Goal: Information Seeking & Learning: Learn about a topic

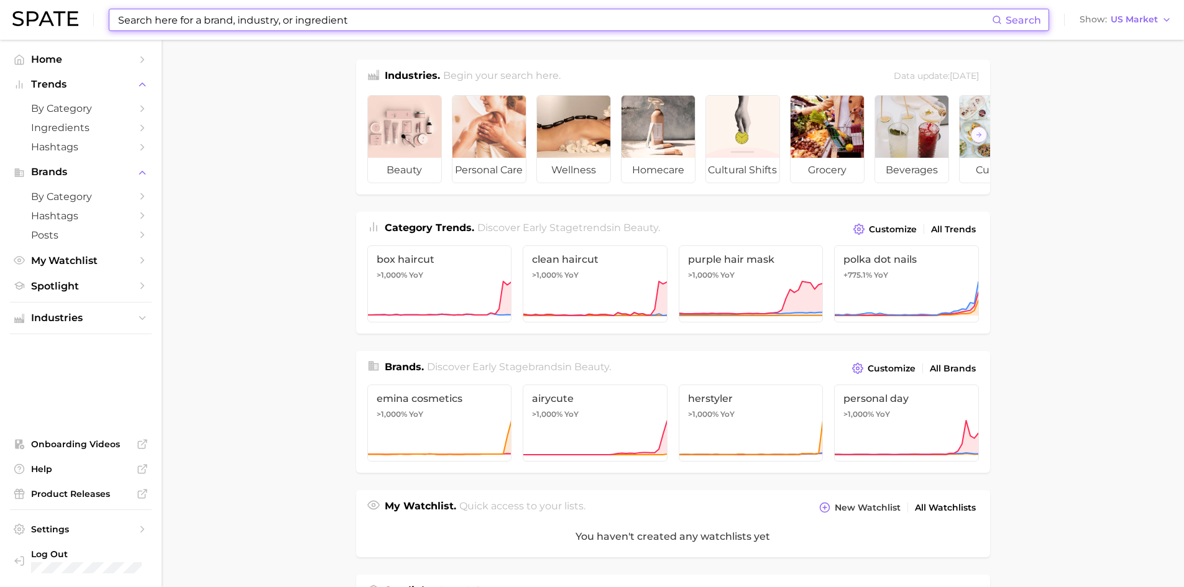
click at [425, 23] on input at bounding box center [554, 19] width 875 height 21
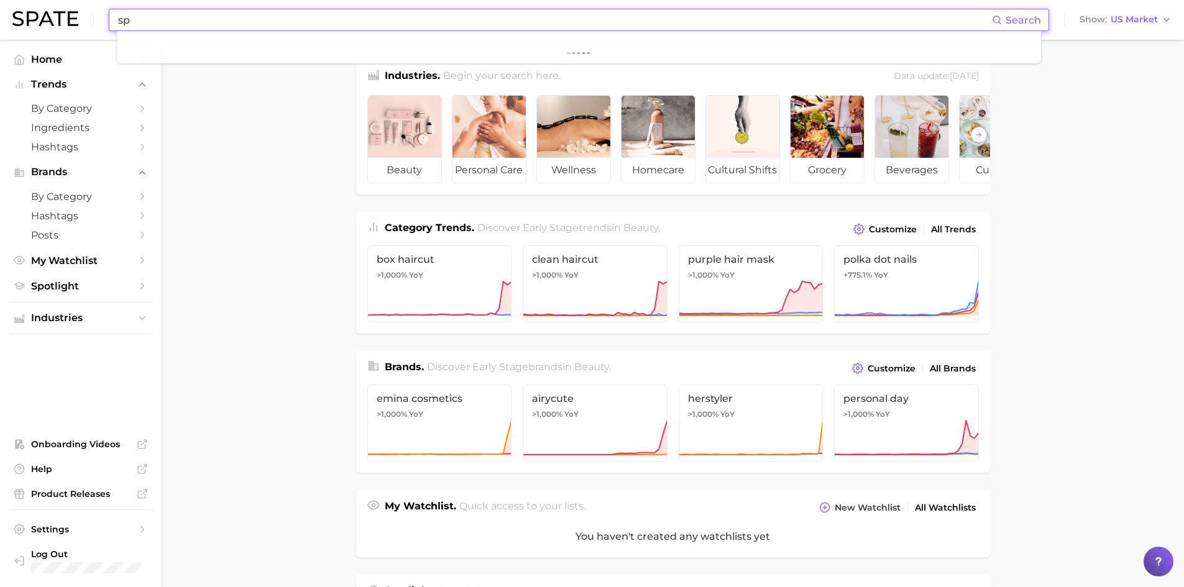
type input "s"
type input "mango chamoy"
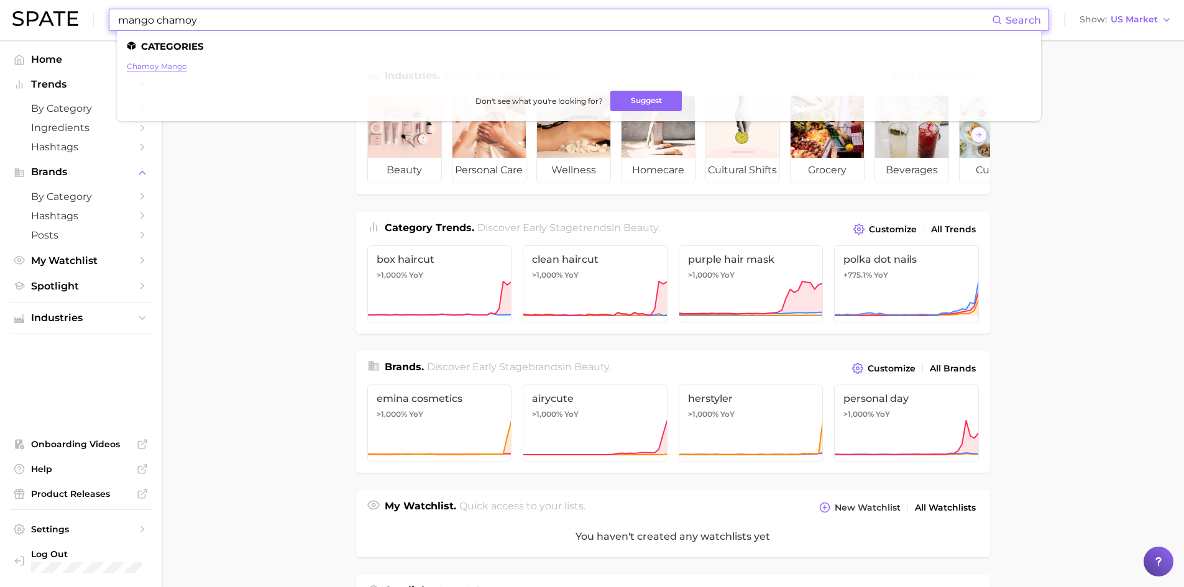
click at [165, 67] on link "chamoy mango" at bounding box center [157, 66] width 60 height 9
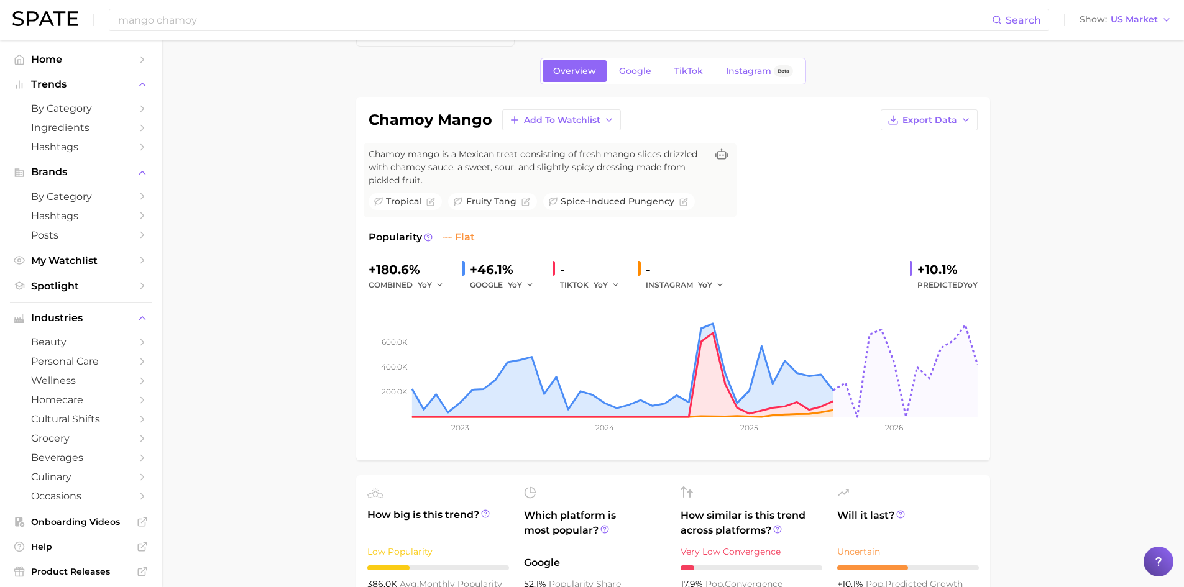
scroll to position [37, 0]
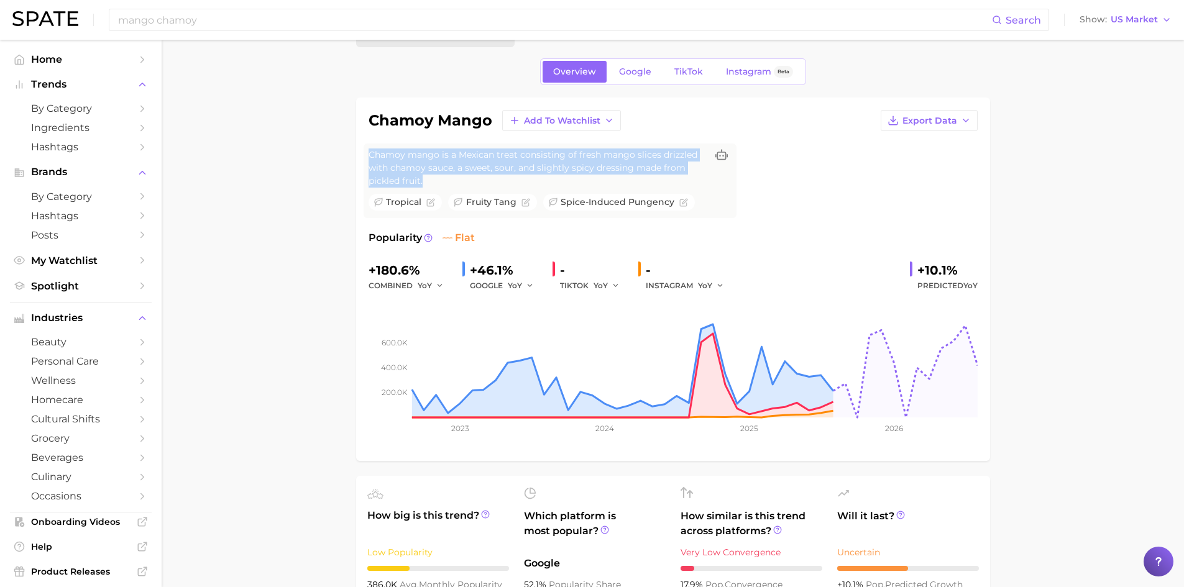
drag, startPoint x: 423, startPoint y: 177, endPoint x: 362, endPoint y: 141, distance: 70.8
click at [362, 141] on div "chamoy mango Add to Watchlist Export Data Chamoy mango is a Mexican treat consi…" at bounding box center [673, 280] width 634 height 364
copy span "Chamoy mango is a Mexican treat consisting of fresh mango slices drizzled with …"
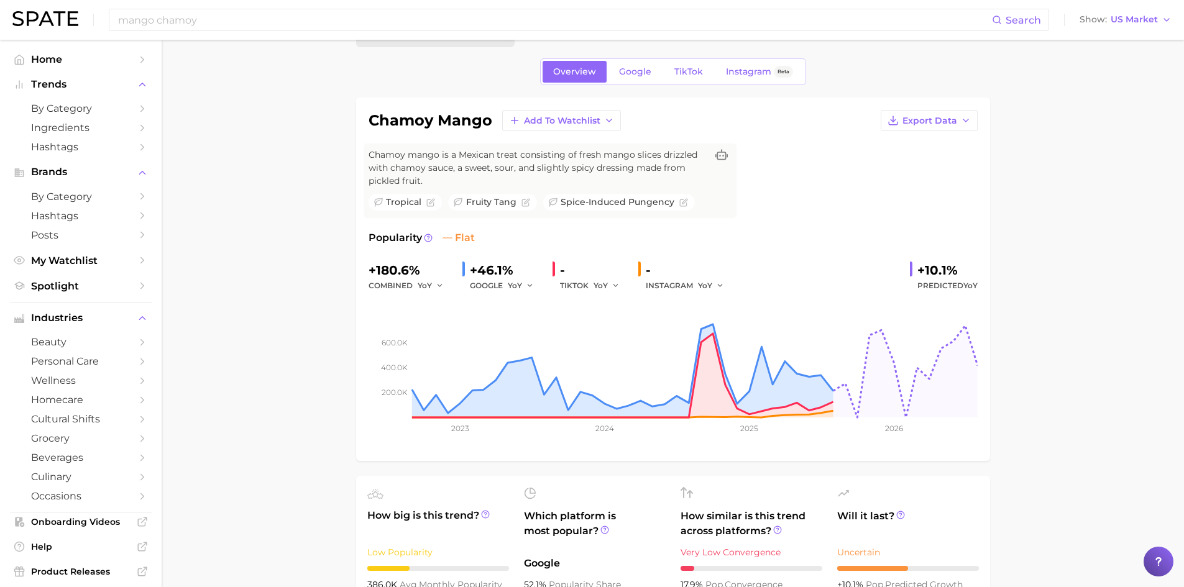
click at [575, 273] on div "-" at bounding box center [594, 270] width 68 height 20
click at [565, 286] on div "TIKTOK YoY" at bounding box center [594, 285] width 68 height 15
click at [610, 286] on button "YoY" at bounding box center [607, 285] width 27 height 15
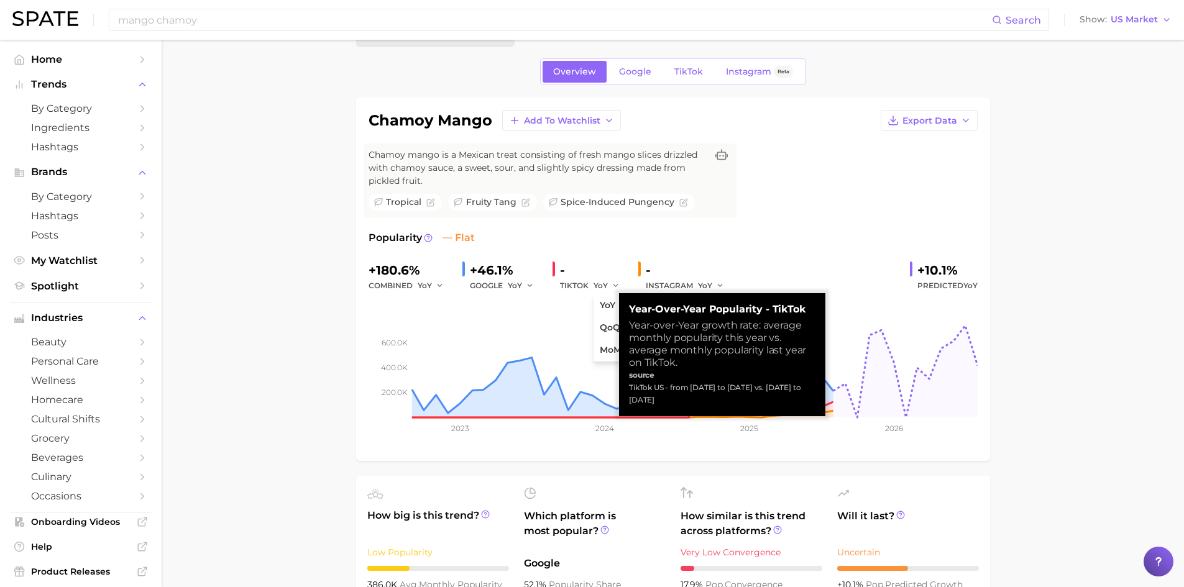
click at [564, 270] on div "-" at bounding box center [594, 270] width 68 height 20
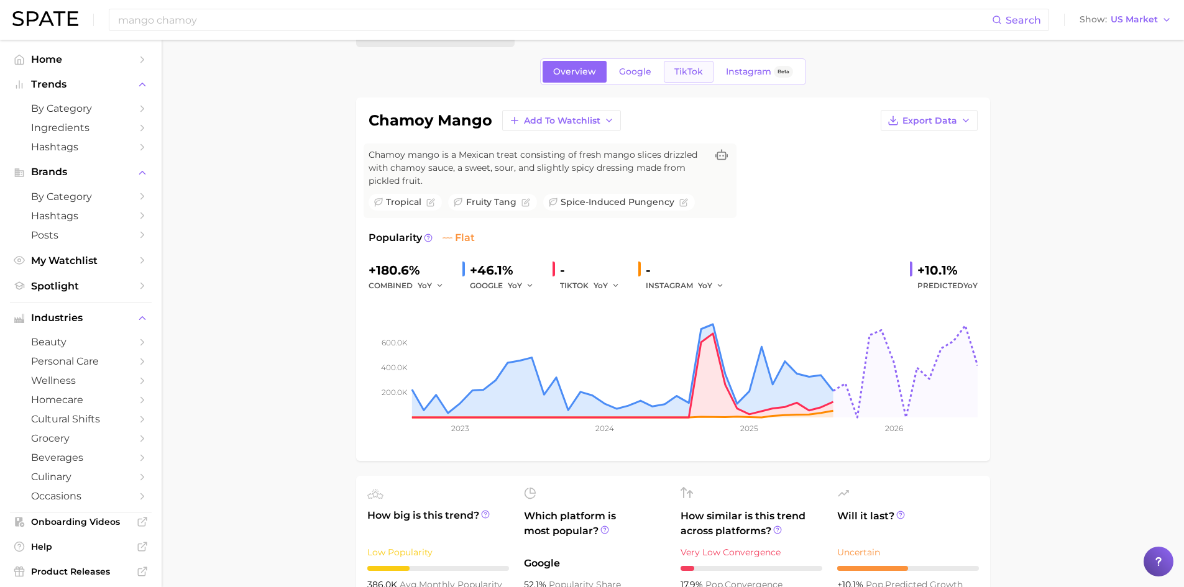
click at [676, 71] on span "TikTok" at bounding box center [688, 72] width 29 height 11
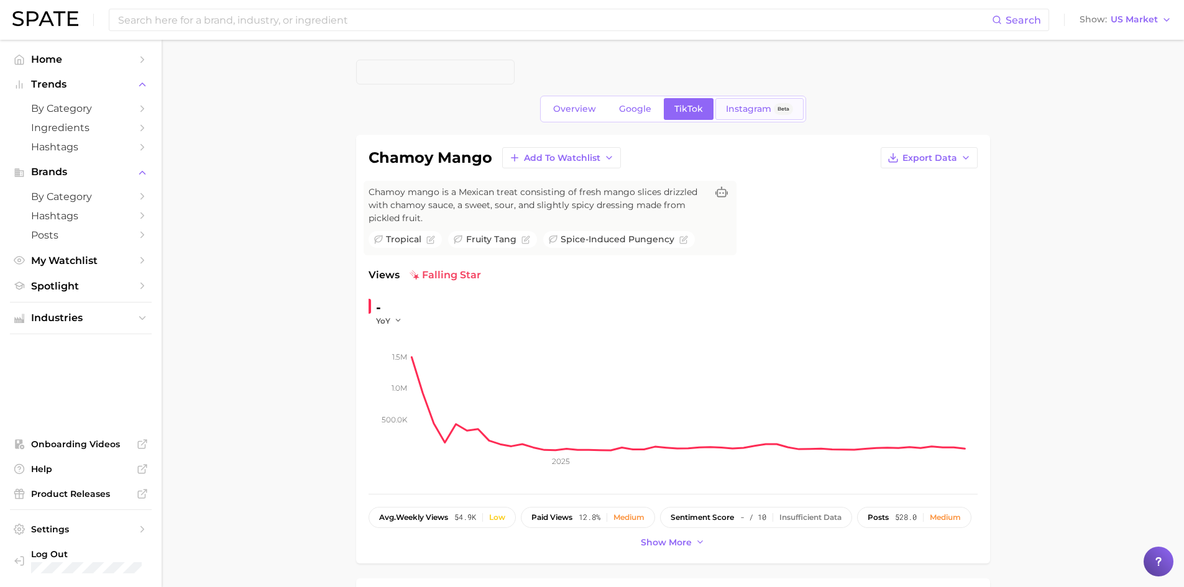
click at [736, 112] on span "Instagram" at bounding box center [748, 109] width 45 height 11
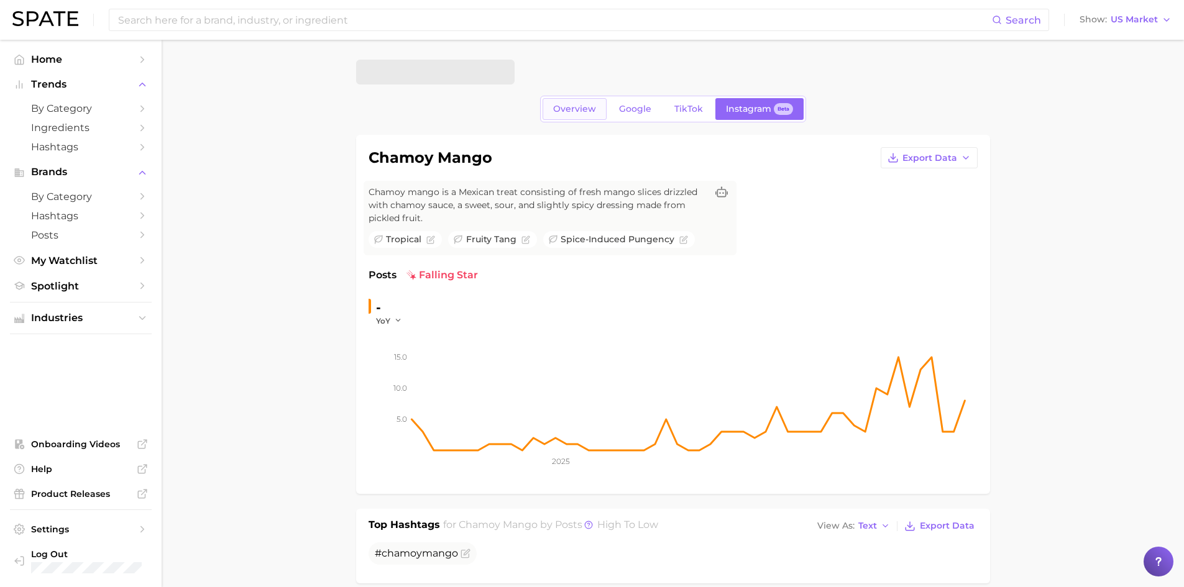
click at [569, 109] on span "Overview" at bounding box center [574, 109] width 43 height 11
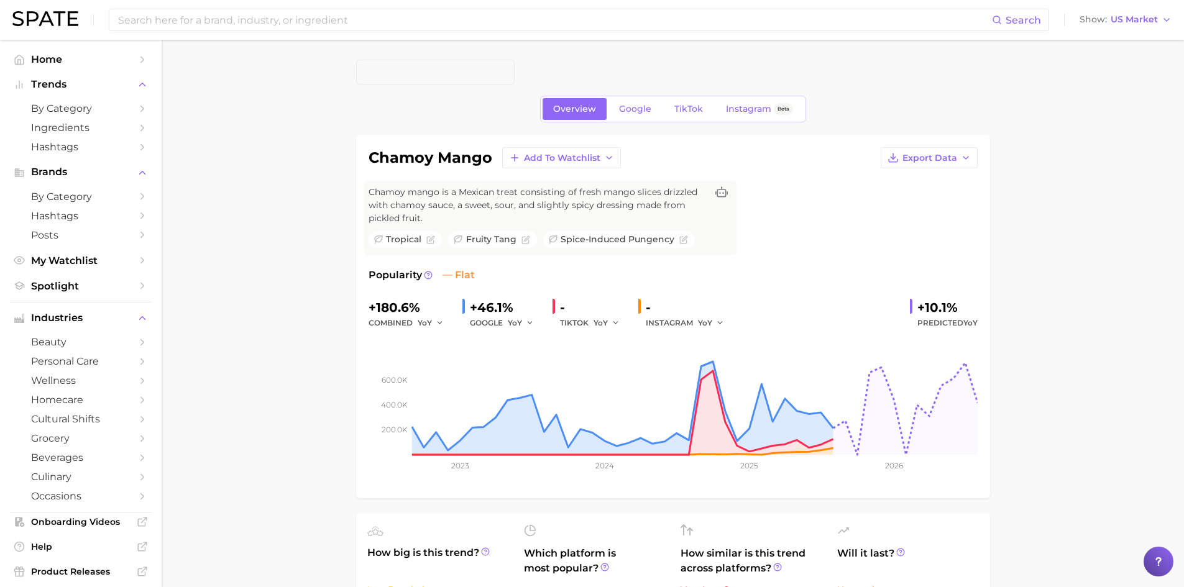
click at [431, 305] on div "+180.6%" at bounding box center [411, 308] width 84 height 20
click at [431, 324] on span "YoY" at bounding box center [425, 323] width 14 height 11
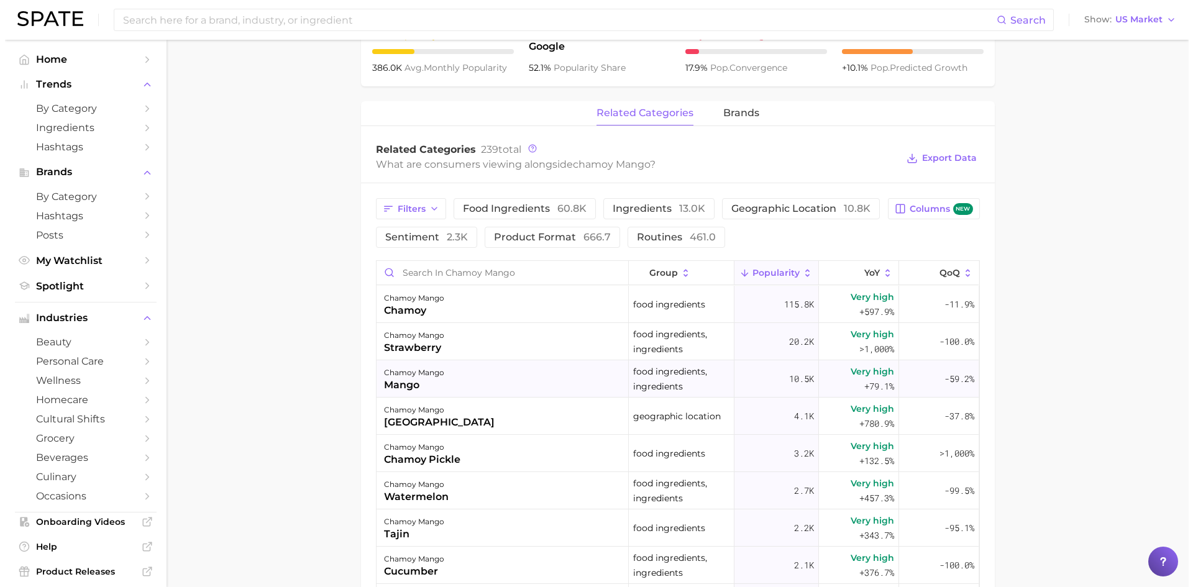
scroll to position [555, 0]
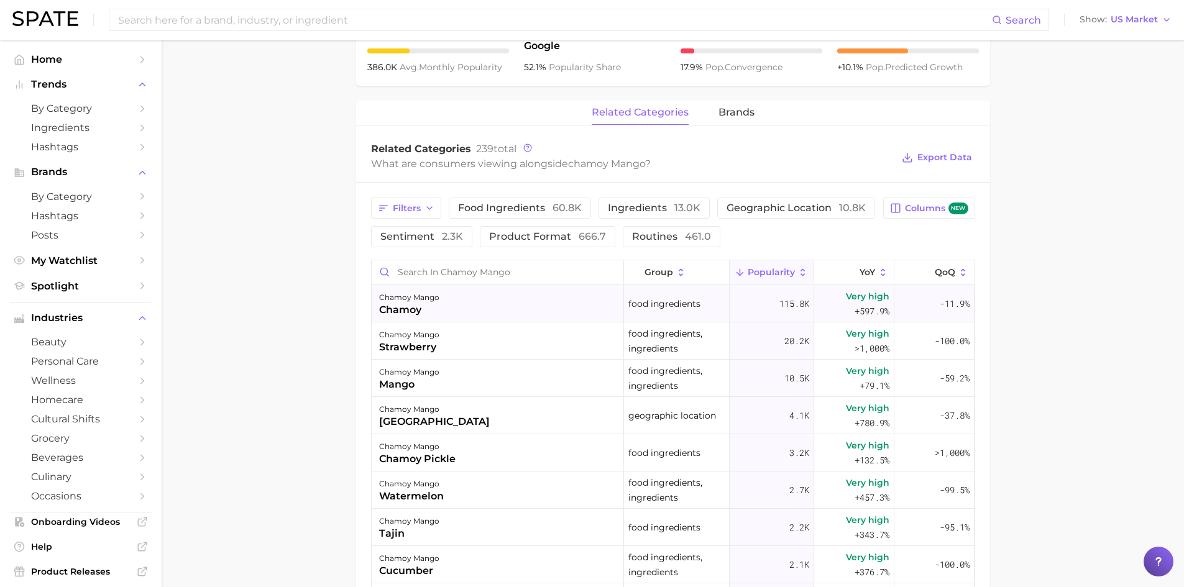
click at [418, 297] on div "chamoy mango" at bounding box center [409, 297] width 60 height 15
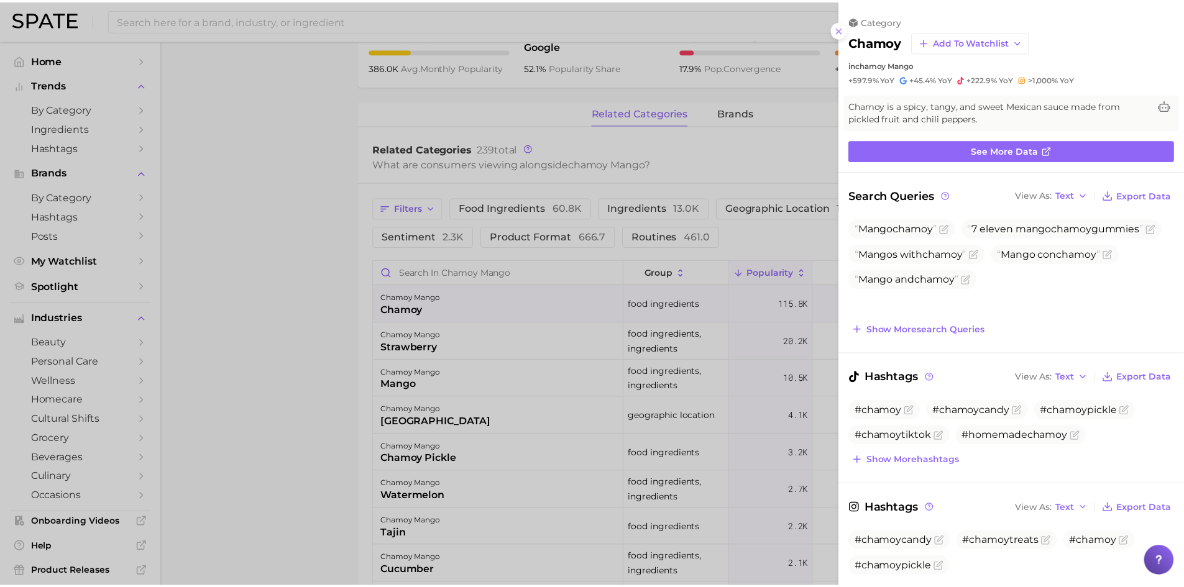
scroll to position [0, 0]
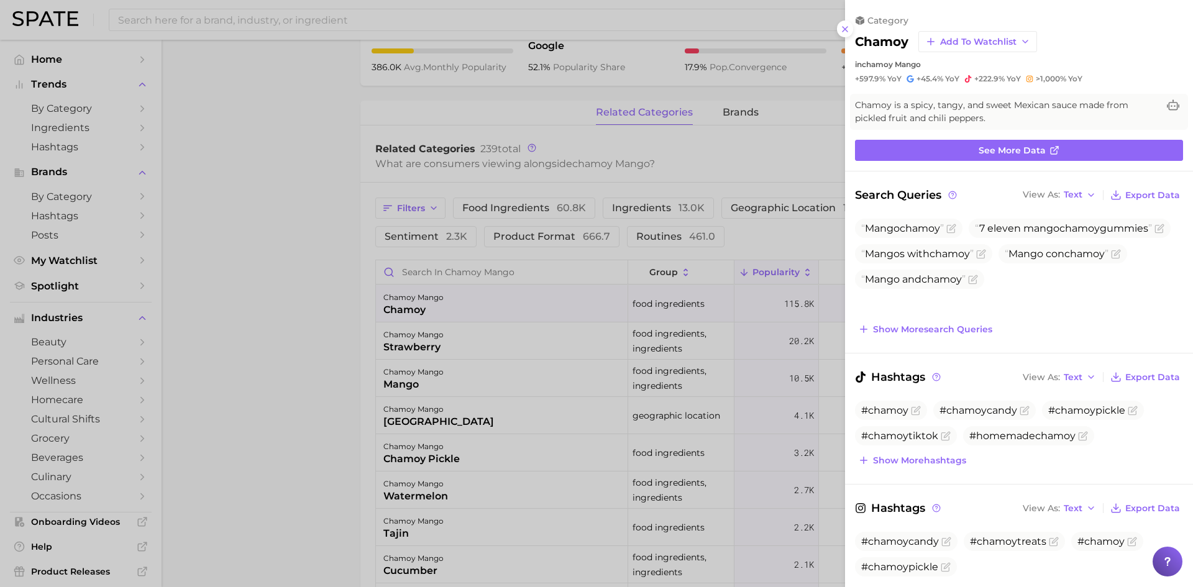
click at [276, 267] on div at bounding box center [596, 293] width 1193 height 587
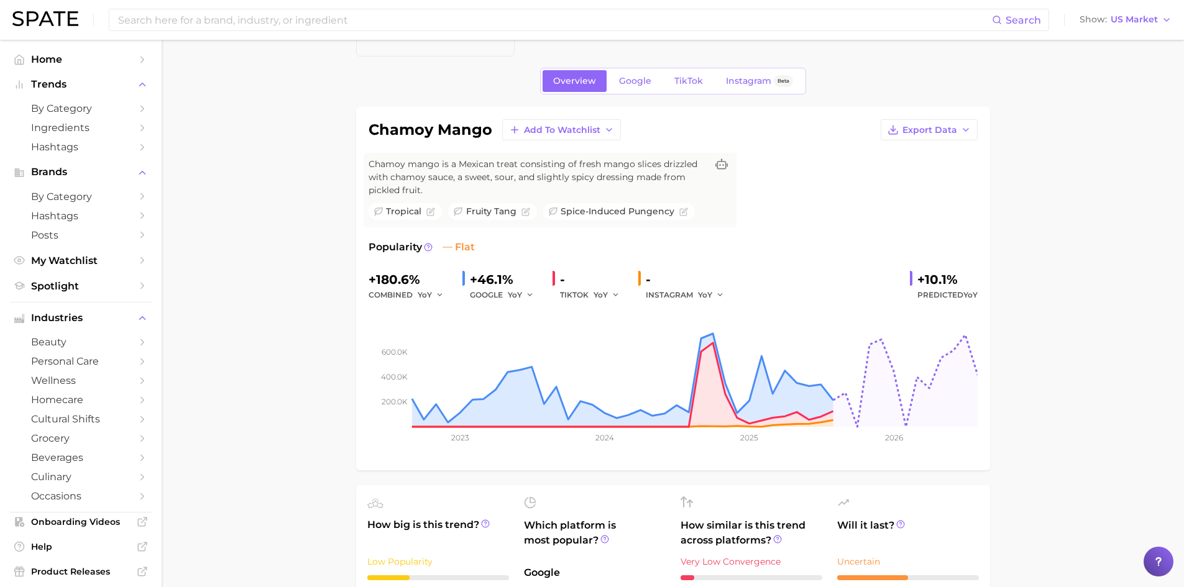
scroll to position [27, 0]
click at [576, 295] on div "TIKTOK YoY" at bounding box center [594, 295] width 68 height 15
click at [615, 296] on icon "button" at bounding box center [616, 296] width 9 height 9
click at [685, 77] on span "TikTok" at bounding box center [688, 81] width 29 height 11
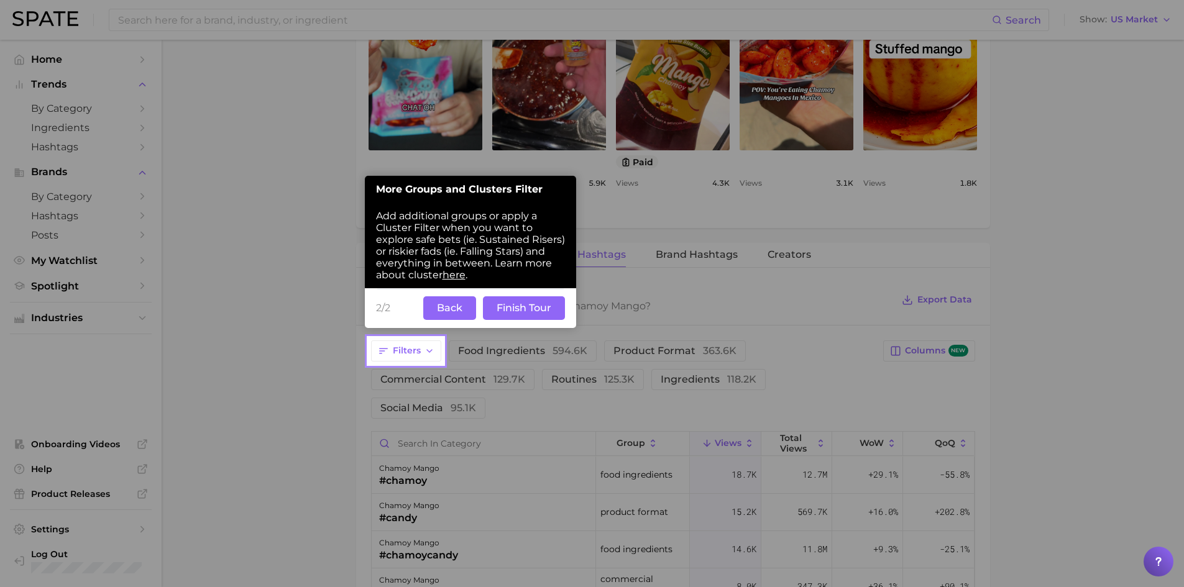
scroll to position [784, 0]
click at [504, 308] on button "Finish Tour" at bounding box center [524, 308] width 82 height 24
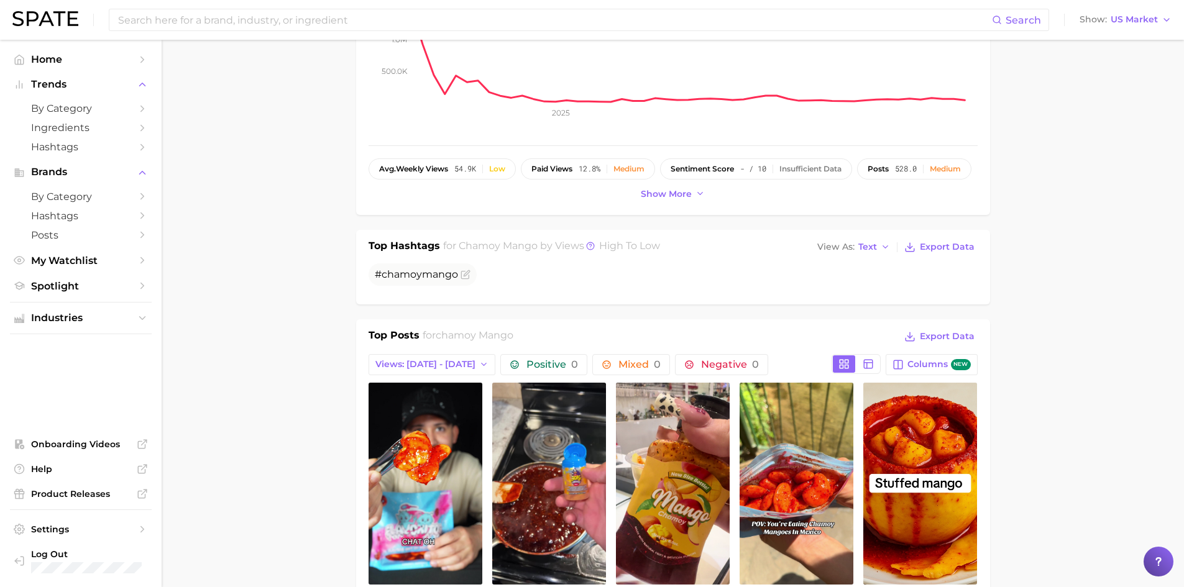
scroll to position [0, 0]
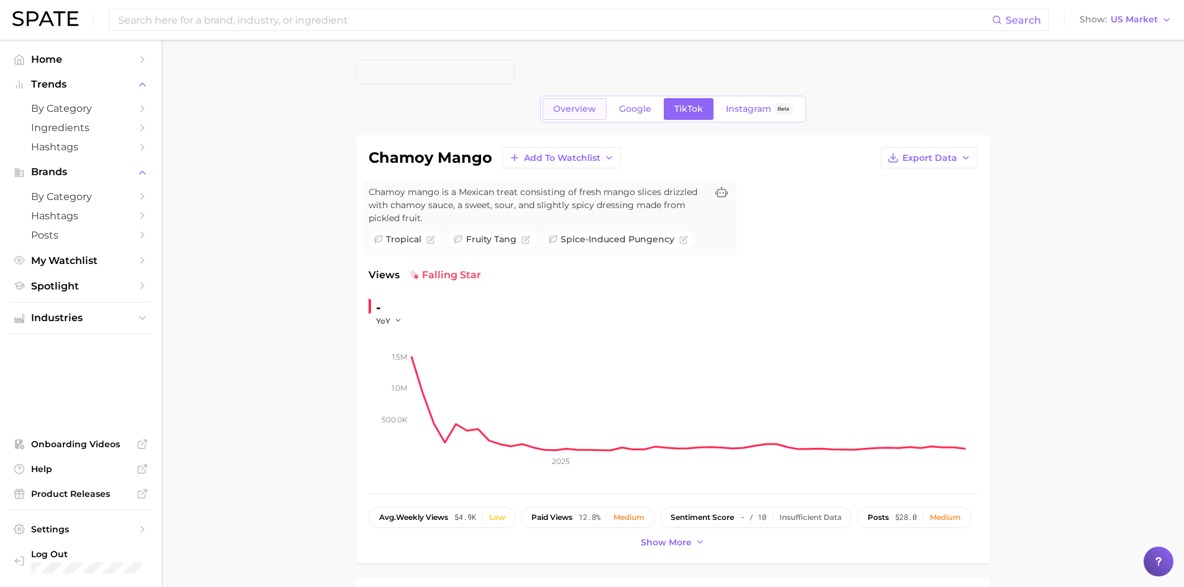
click at [560, 113] on span "Overview" at bounding box center [574, 109] width 43 height 11
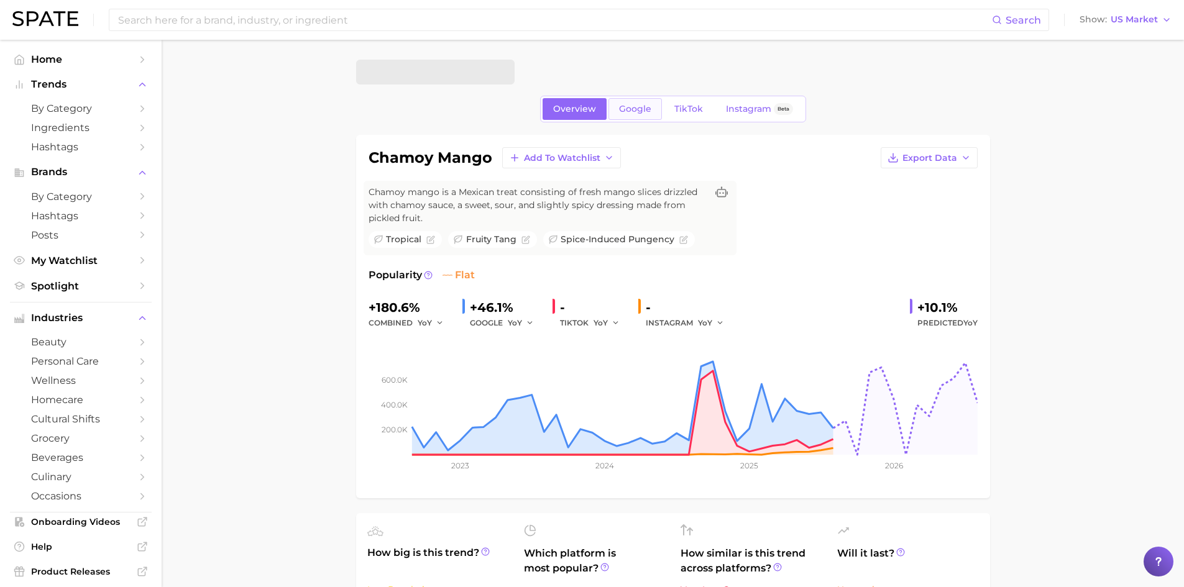
click at [611, 108] on link "Google" at bounding box center [635, 109] width 53 height 22
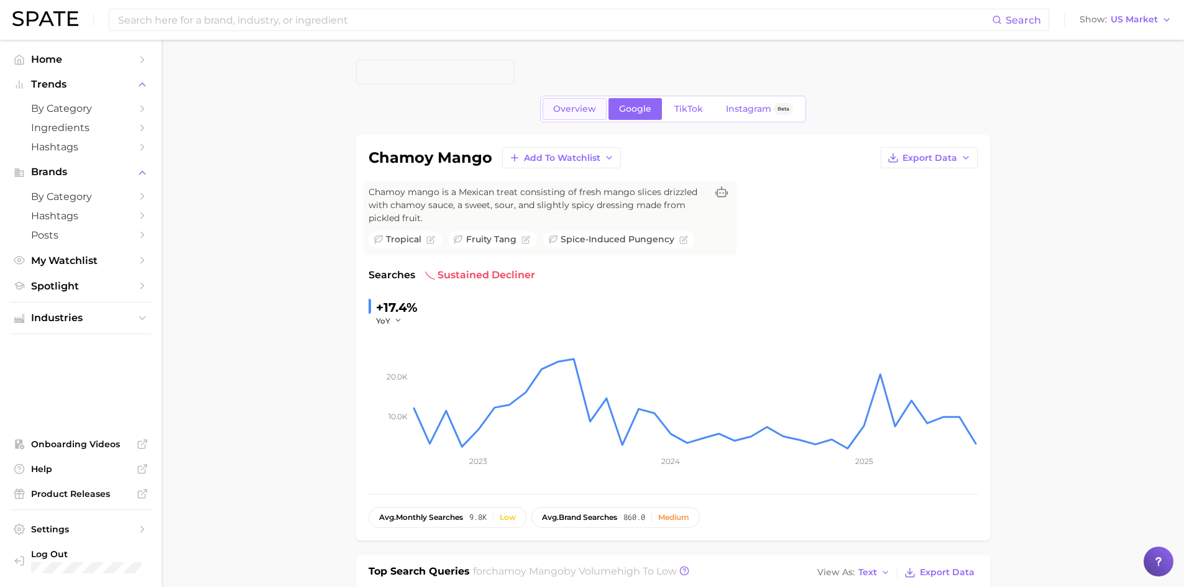
click at [563, 109] on span "Overview" at bounding box center [574, 109] width 43 height 11
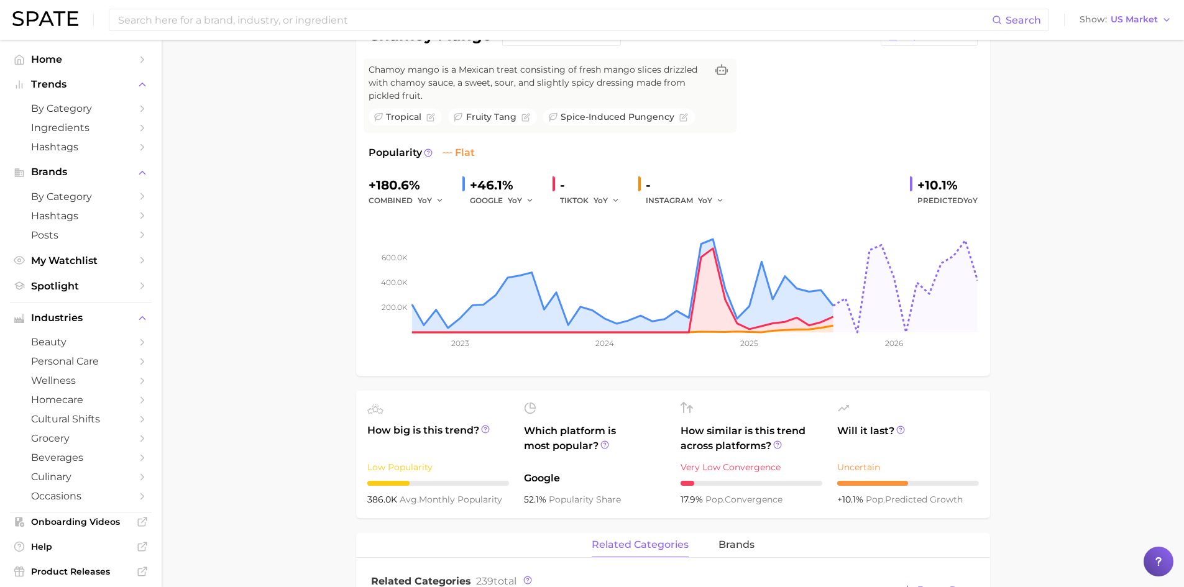
scroll to position [123, 0]
click at [487, 430] on icon at bounding box center [485, 429] width 9 height 9
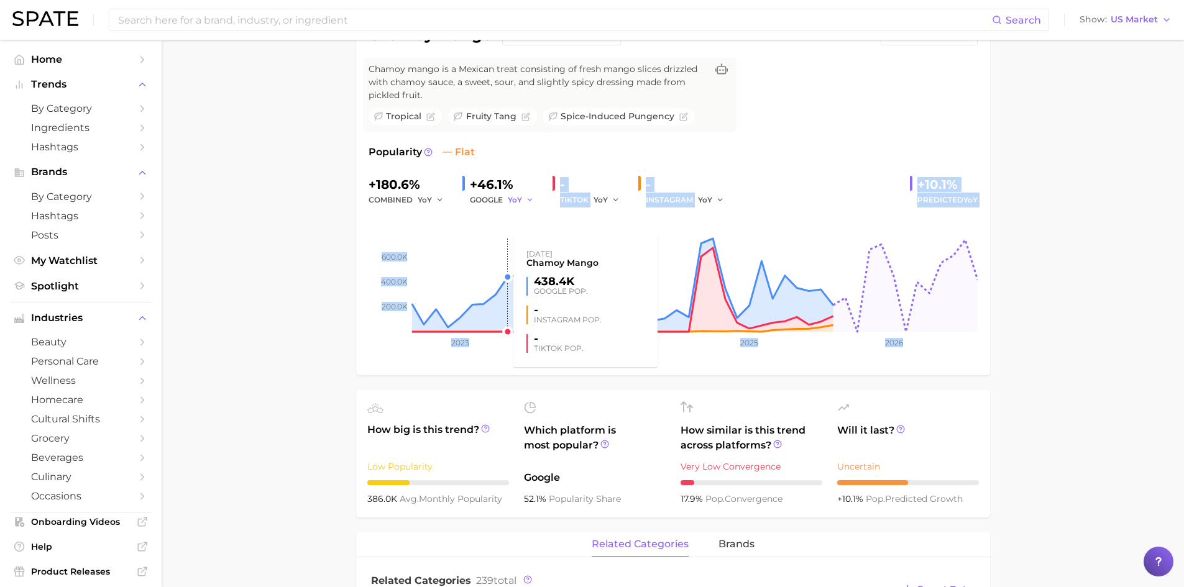
drag, startPoint x: 496, startPoint y: 208, endPoint x: 519, endPoint y: 202, distance: 23.8
click at [519, 202] on div "+180.6% combined YoY +46.1% GOOGLE YoY - TIKTOK YoY - INSTAGRAM YoY +10.1% Pred…" at bounding box center [673, 269] width 609 height 188
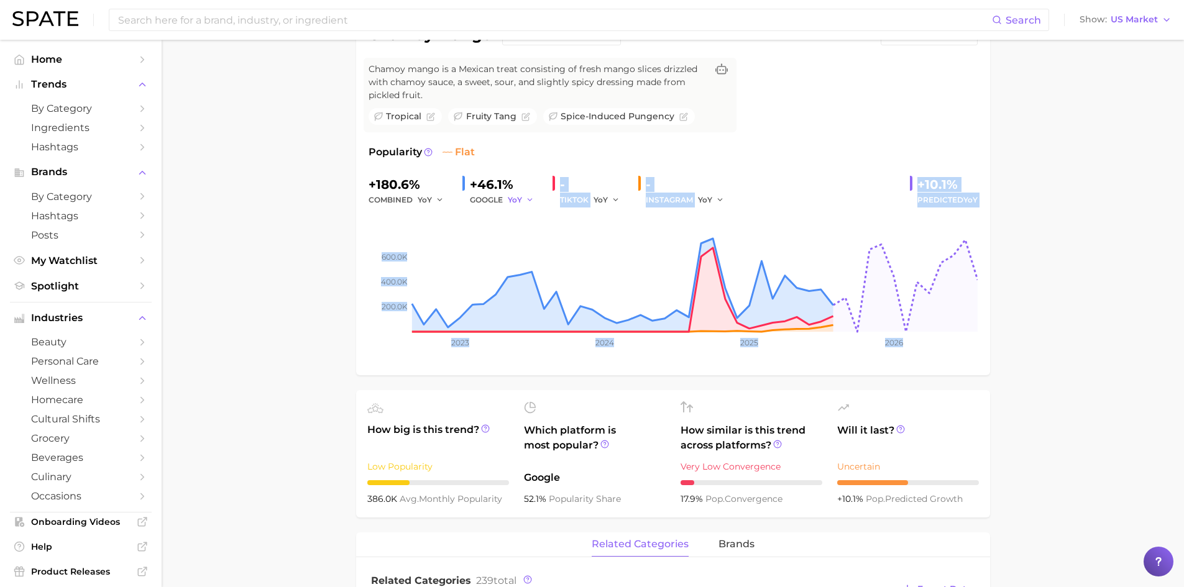
click at [519, 202] on span "YoY" at bounding box center [515, 200] width 14 height 11
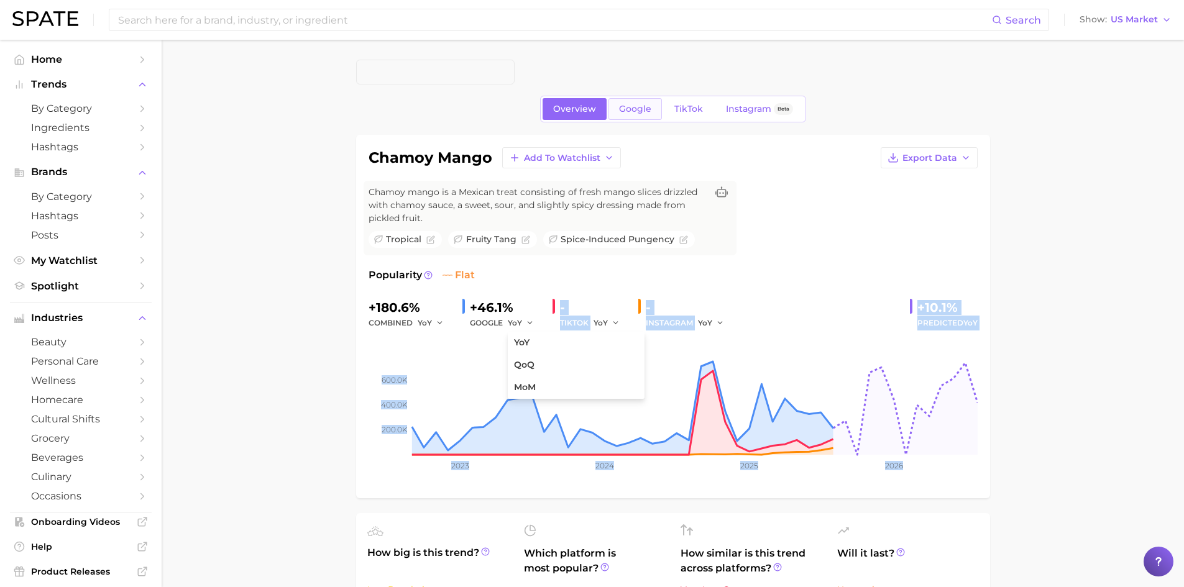
click at [634, 111] on span "Google" at bounding box center [635, 109] width 32 height 11
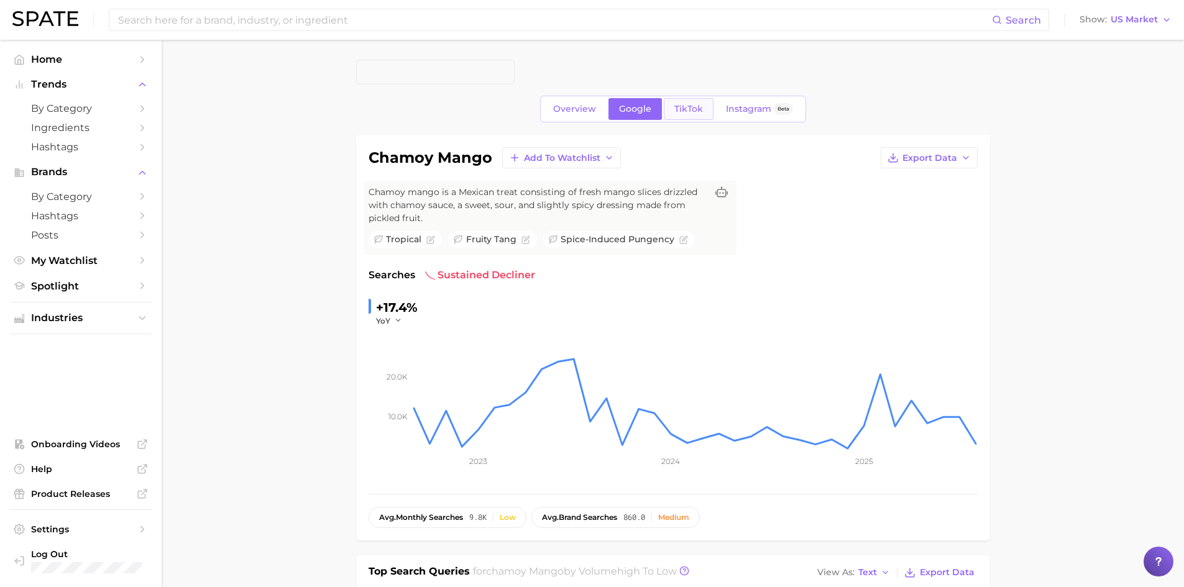
click at [671, 108] on link "TikTok" at bounding box center [689, 109] width 50 height 22
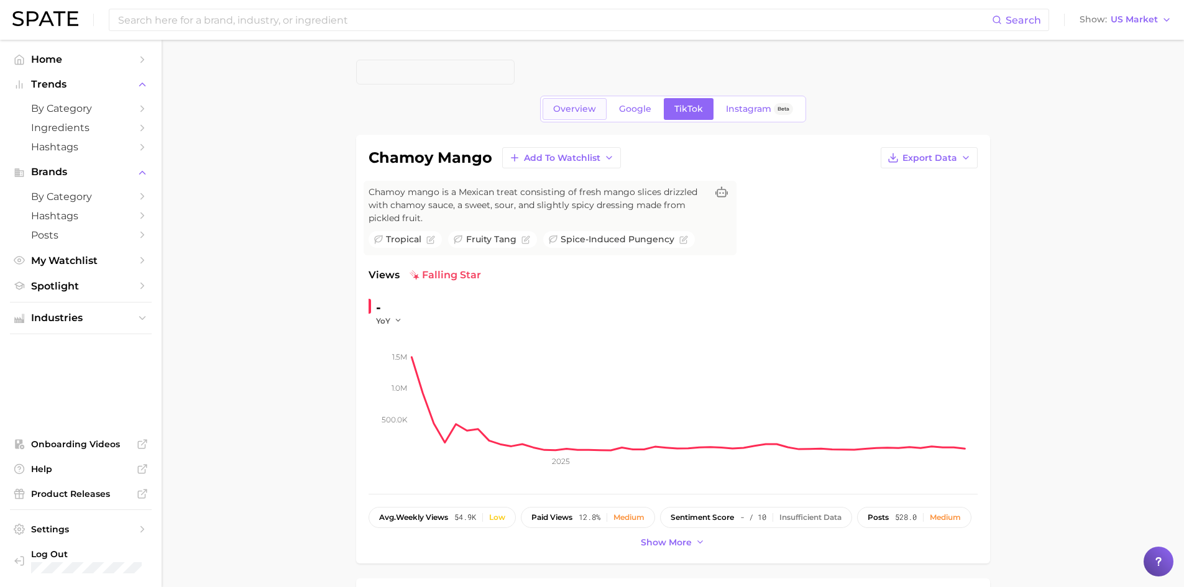
click at [571, 108] on span "Overview" at bounding box center [574, 109] width 43 height 11
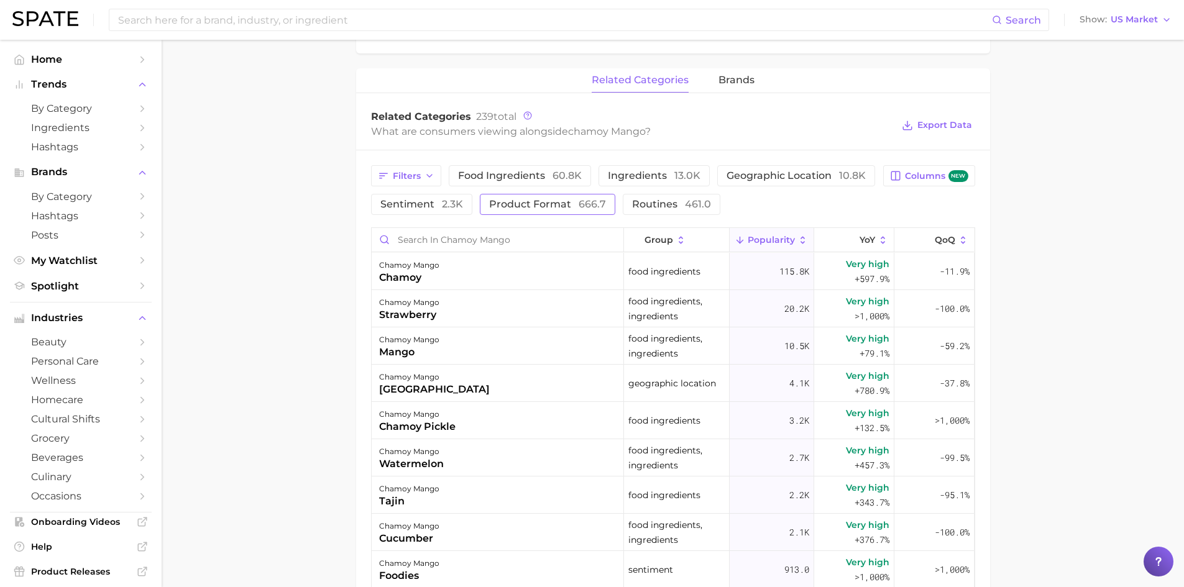
click at [551, 211] on button "product format 666.7" at bounding box center [548, 204] width 136 height 21
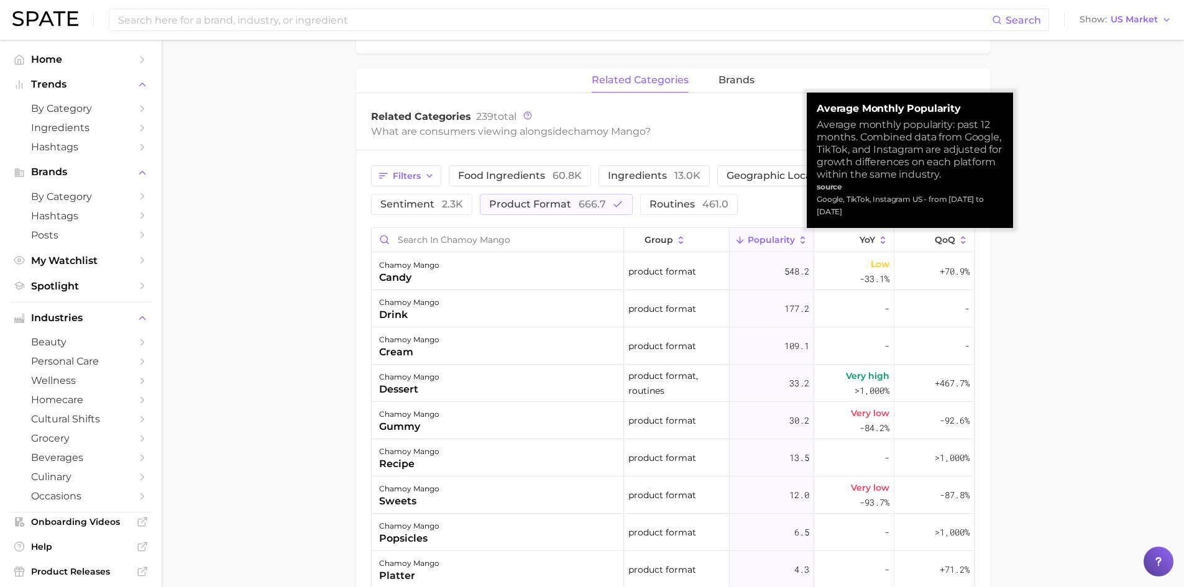
click at [750, 246] on button "Popularity" at bounding box center [772, 240] width 85 height 24
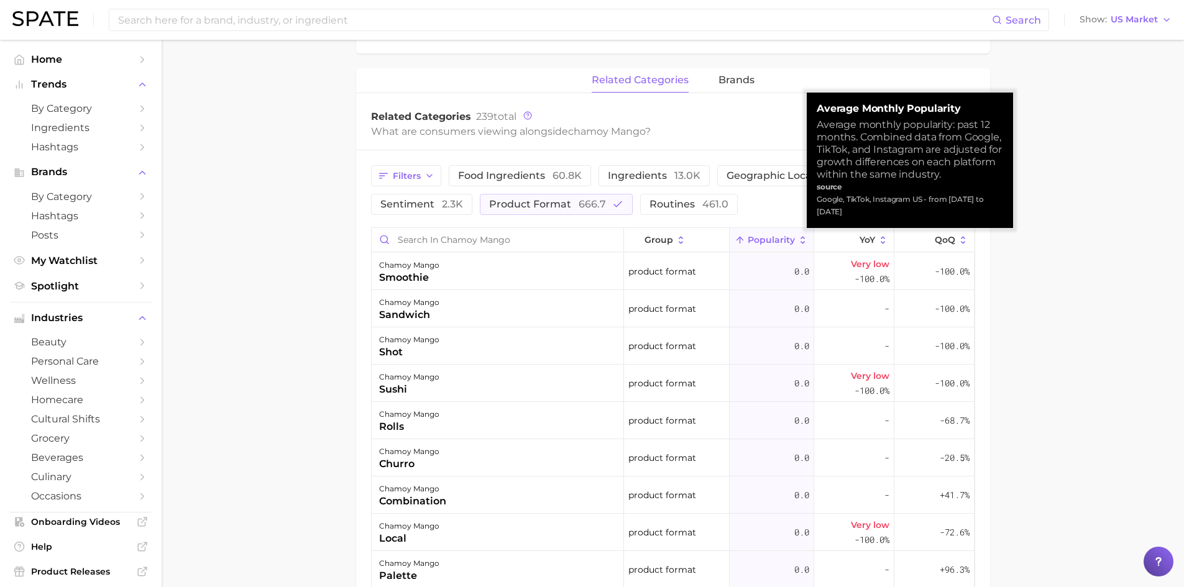
click at [750, 246] on button "Popularity" at bounding box center [772, 240] width 85 height 24
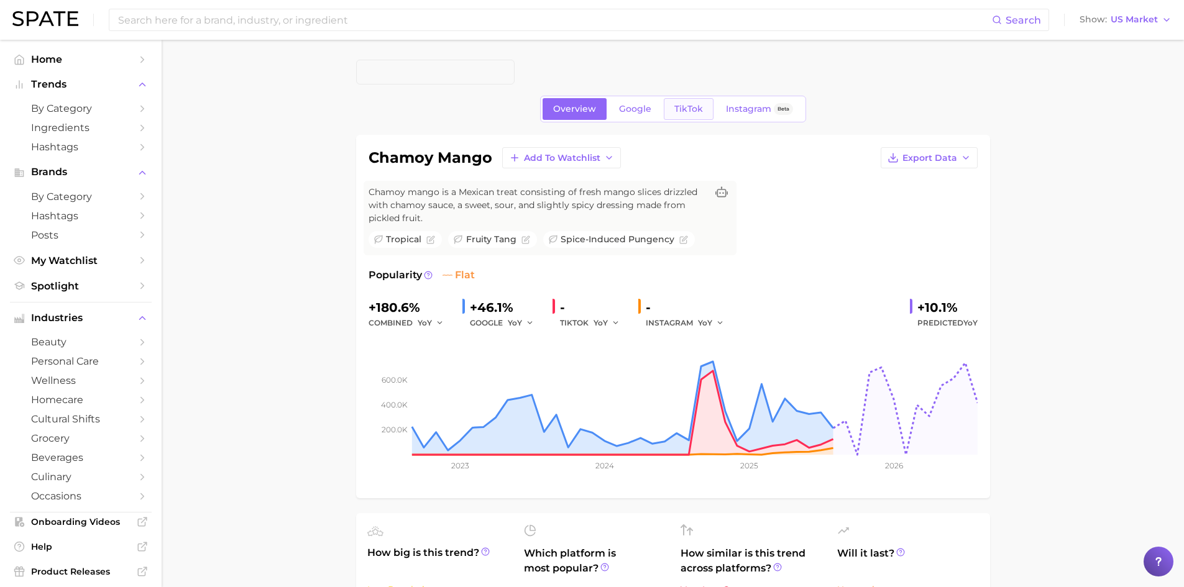
click at [694, 107] on span "TikTok" at bounding box center [688, 109] width 29 height 11
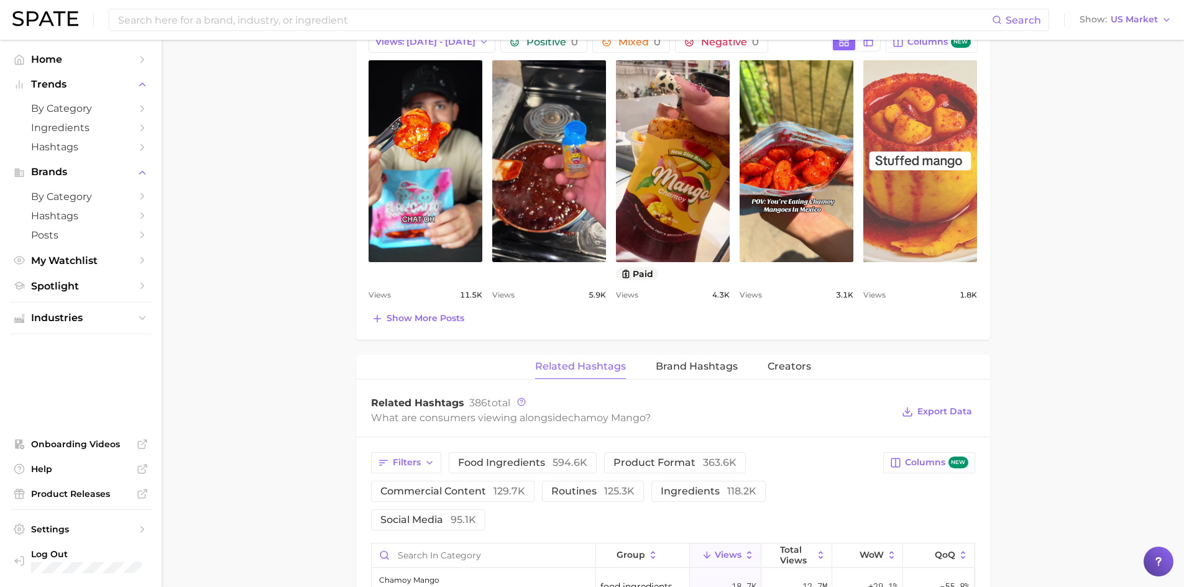
scroll to position [612, 0]
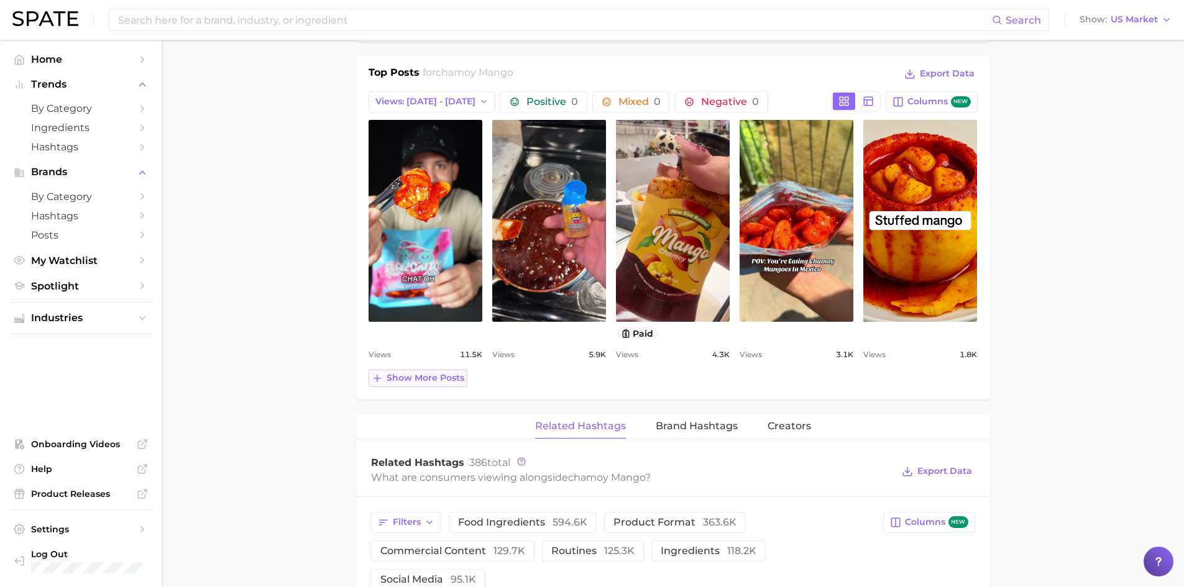
click at [444, 379] on span "Show more posts" at bounding box center [426, 378] width 78 height 11
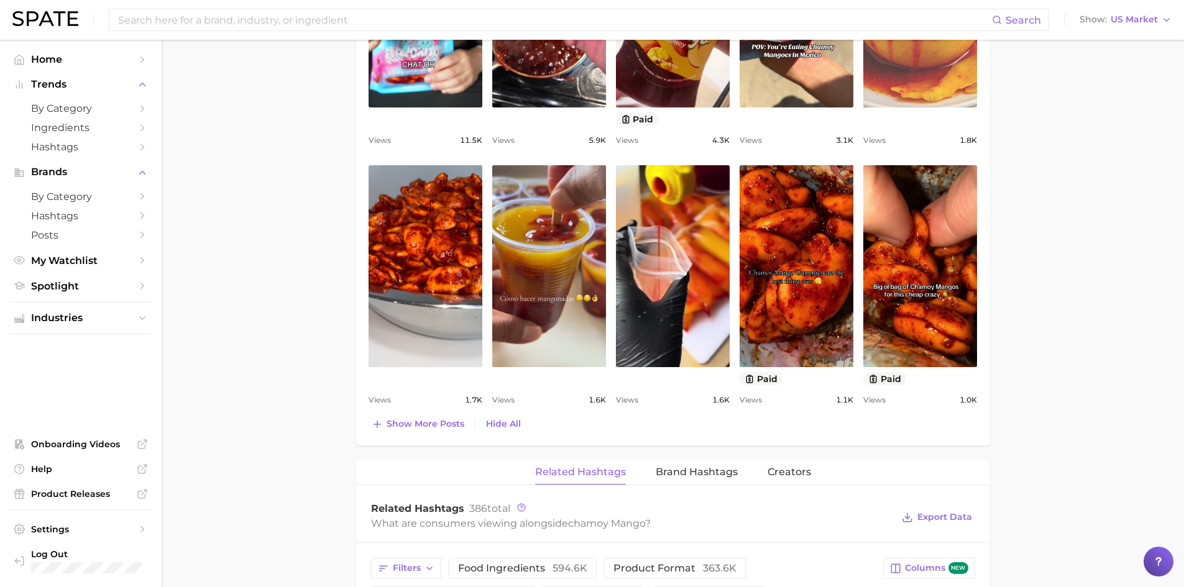
scroll to position [832, 0]
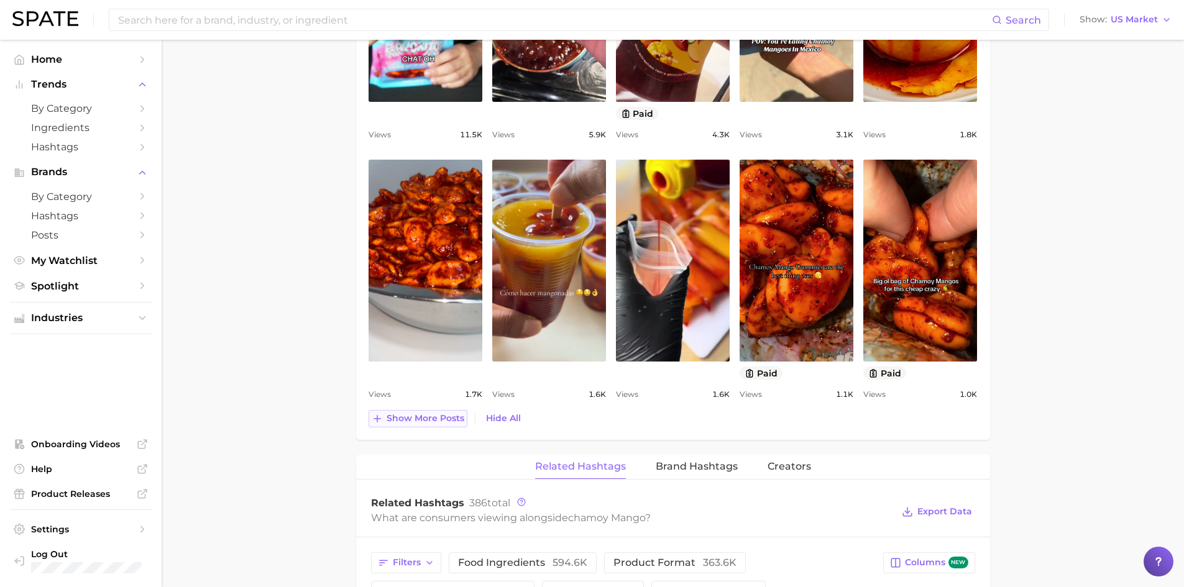
click at [452, 421] on span "Show more posts" at bounding box center [426, 418] width 78 height 11
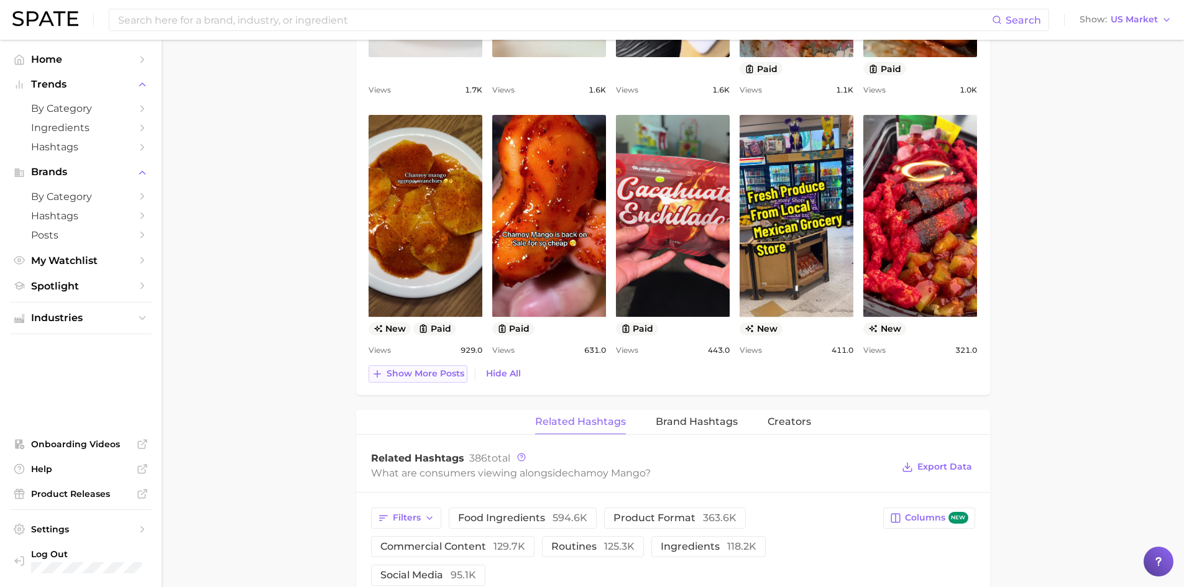
scroll to position [1139, 0]
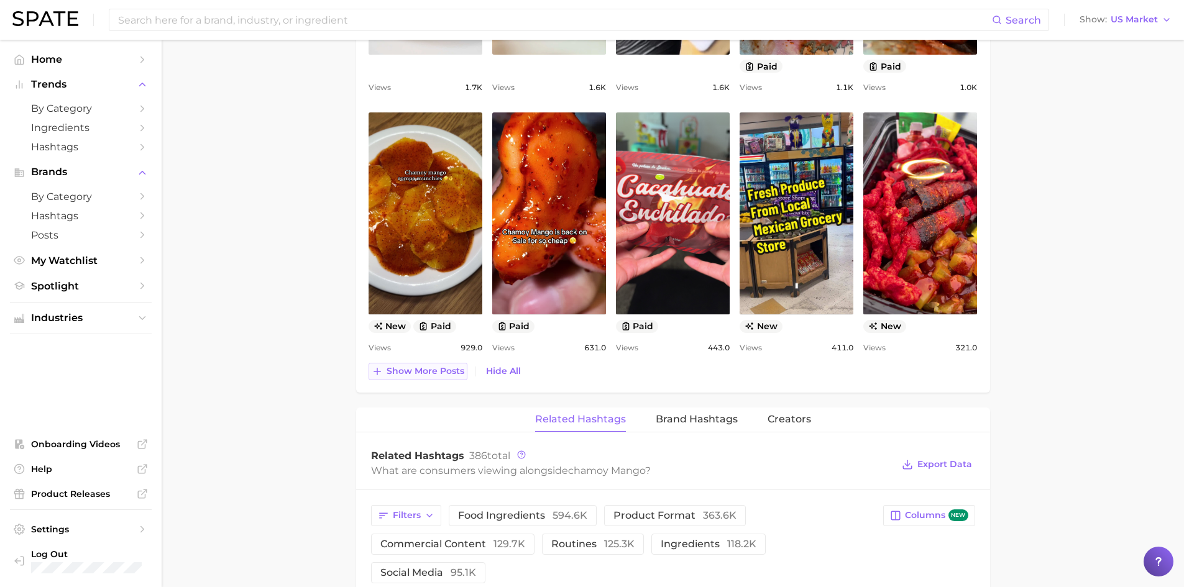
click at [446, 372] on span "Show more posts" at bounding box center [426, 371] width 78 height 11
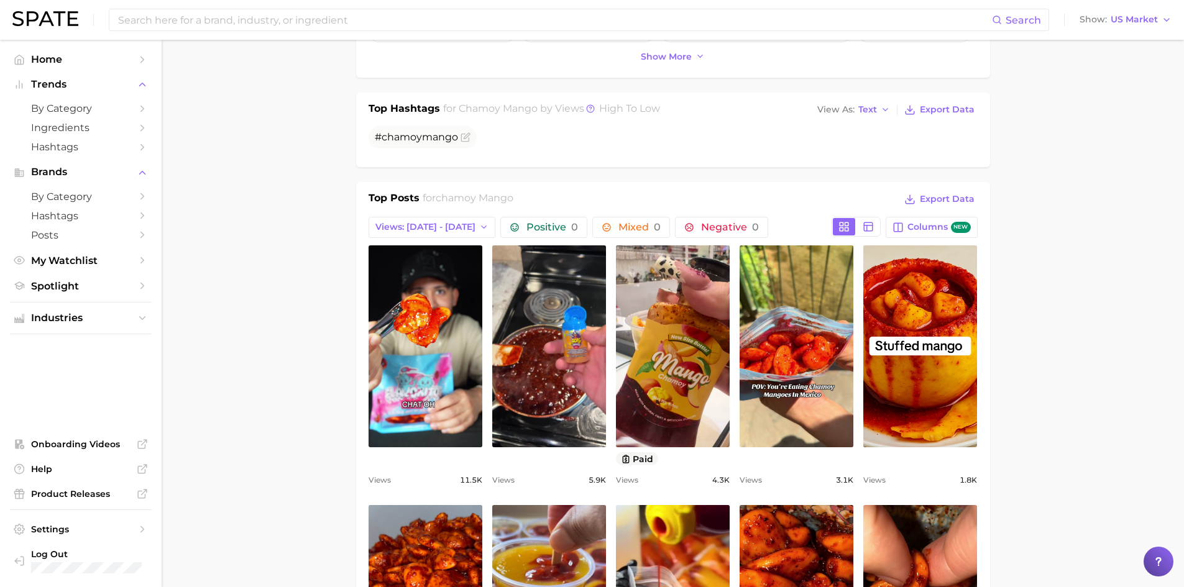
scroll to position [0, 0]
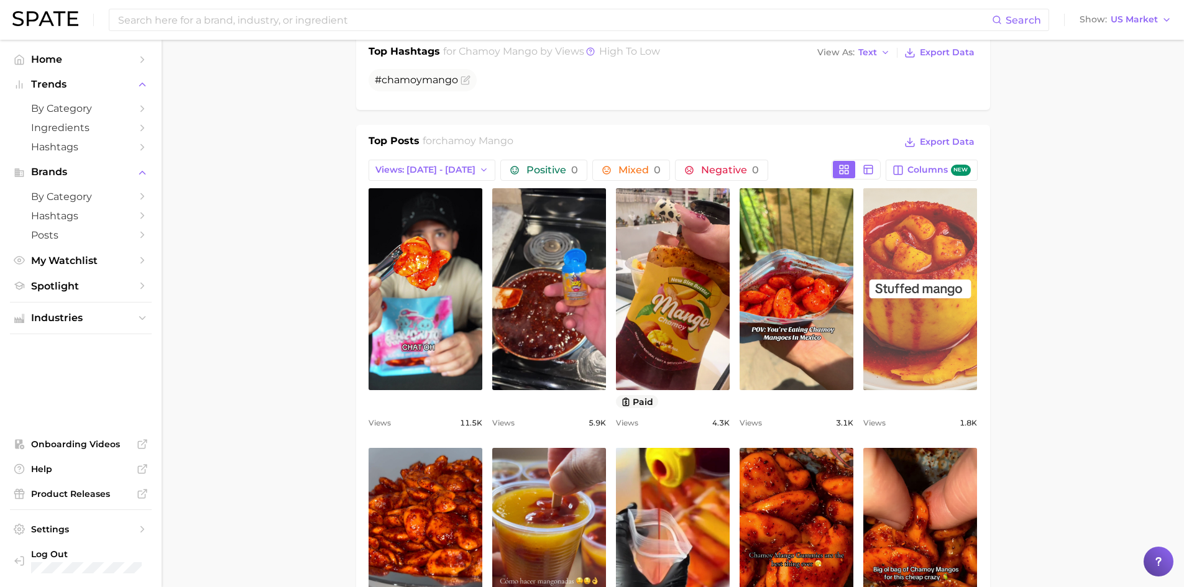
click at [947, 371] on link "view post on TikTok" at bounding box center [920, 289] width 114 height 202
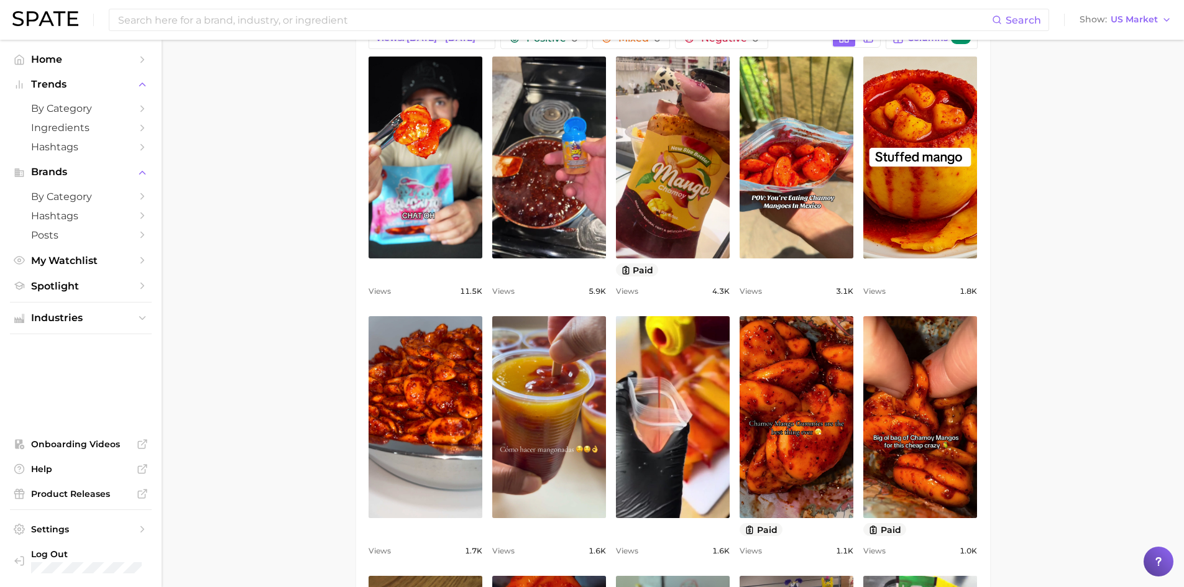
scroll to position [674, 0]
